Goal: Use online tool/utility: Use online tool/utility

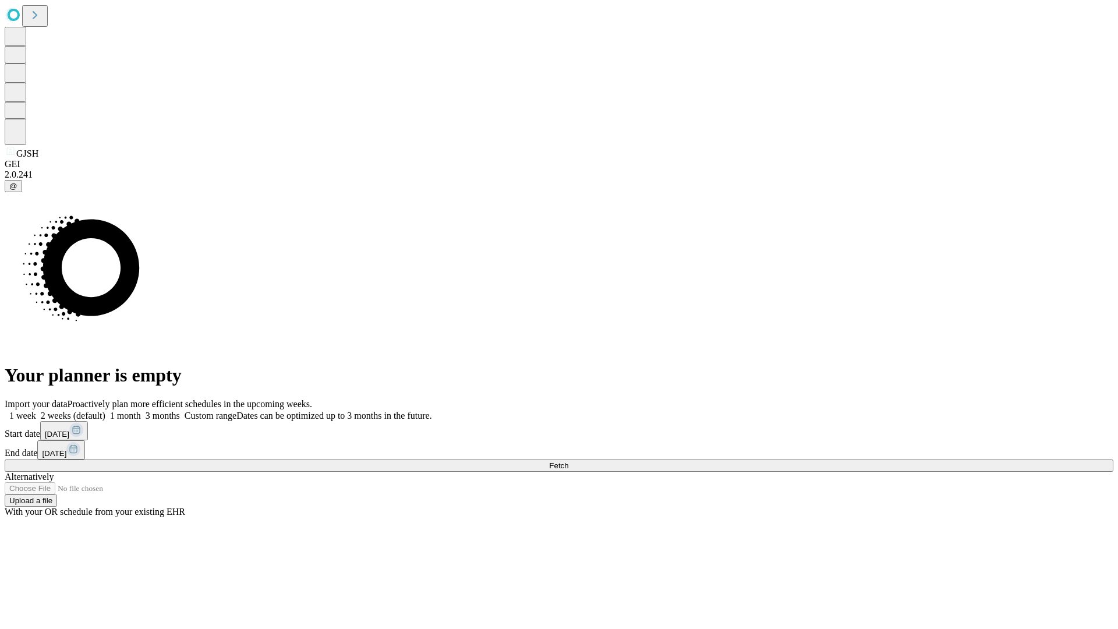
click at [568, 461] on span "Fetch" at bounding box center [558, 465] width 19 height 9
